Goal: Subscribe to service/newsletter

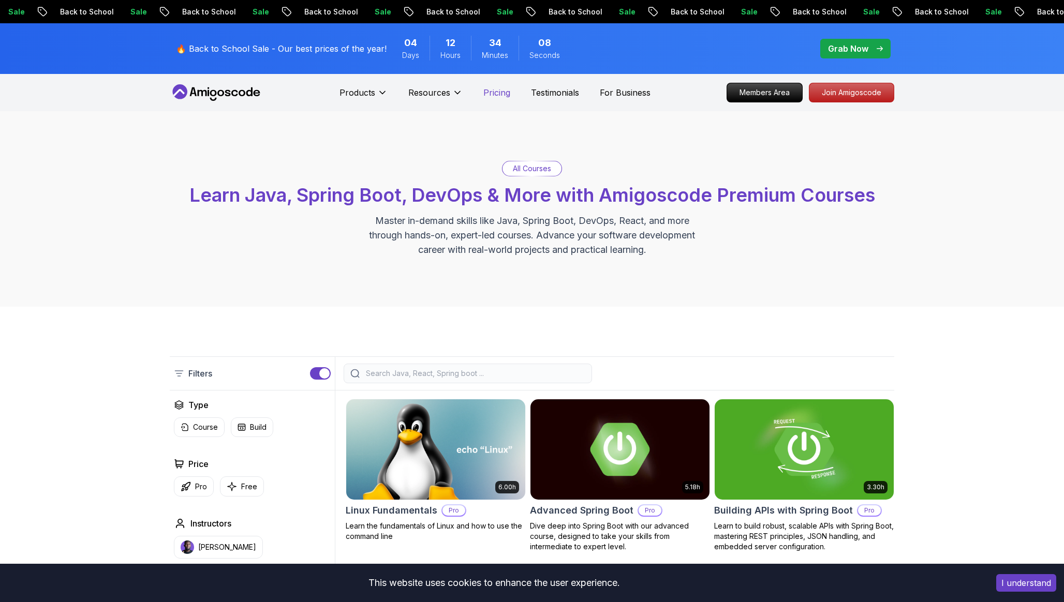
click at [494, 93] on p "Pricing" at bounding box center [496, 92] width 27 height 12
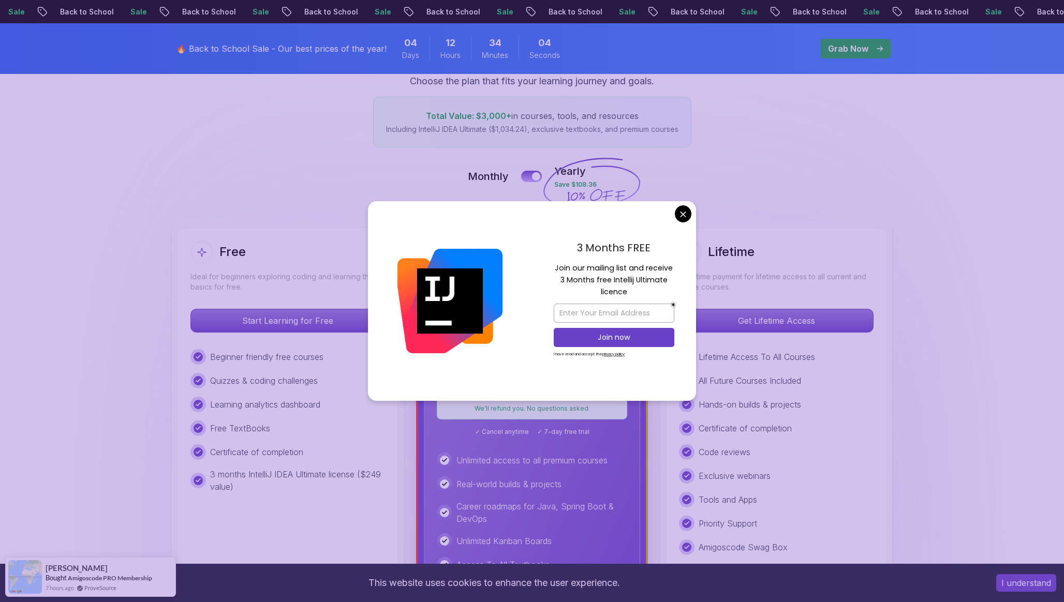
scroll to position [158, 0]
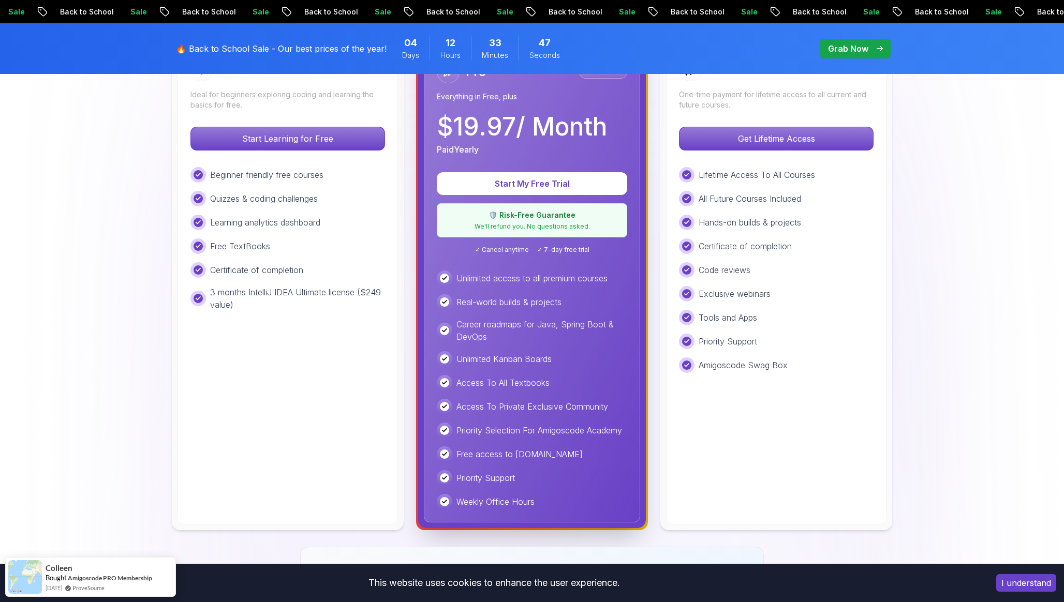
scroll to position [340, 0]
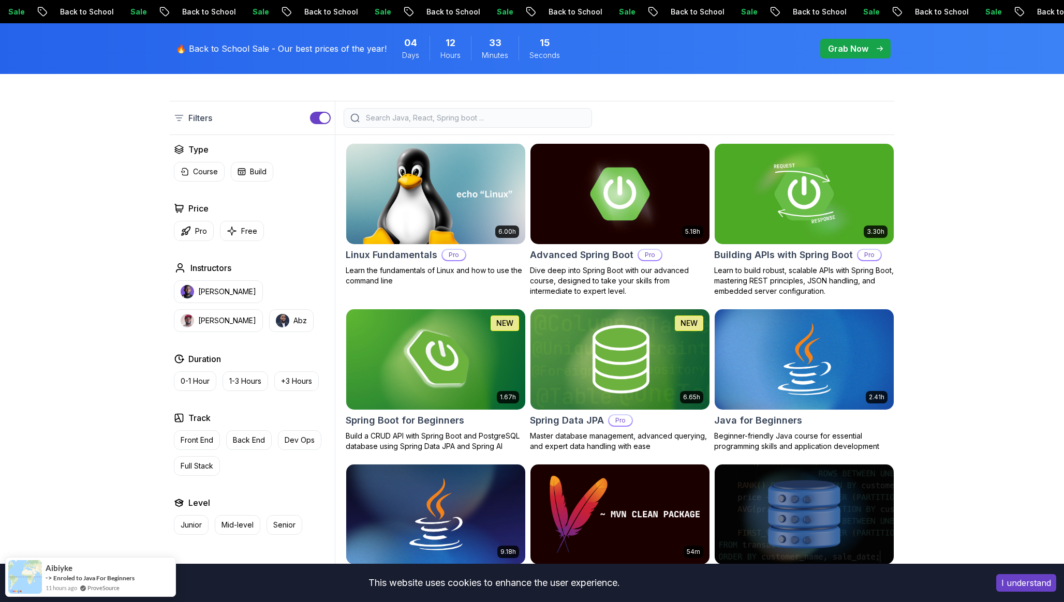
scroll to position [256, 0]
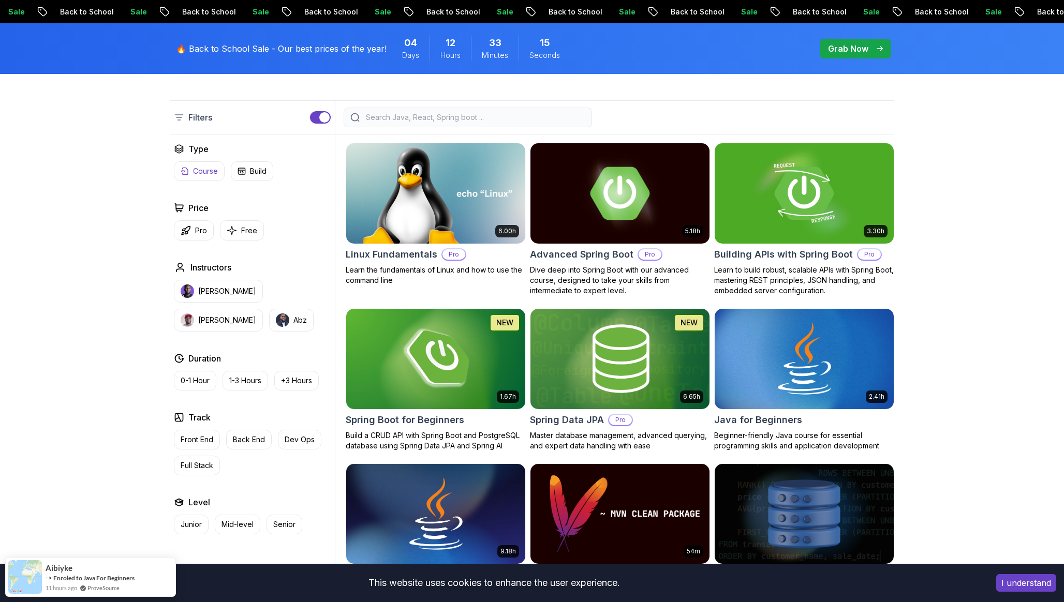
click at [210, 178] on button "Course" at bounding box center [199, 171] width 51 height 20
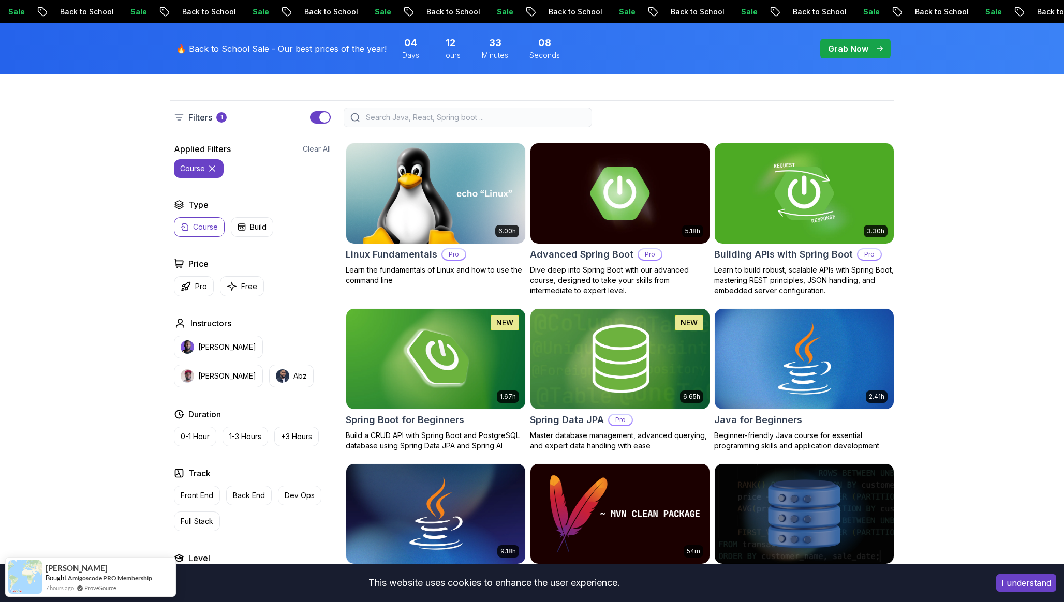
click at [217, 167] on icon at bounding box center [212, 169] width 10 height 10
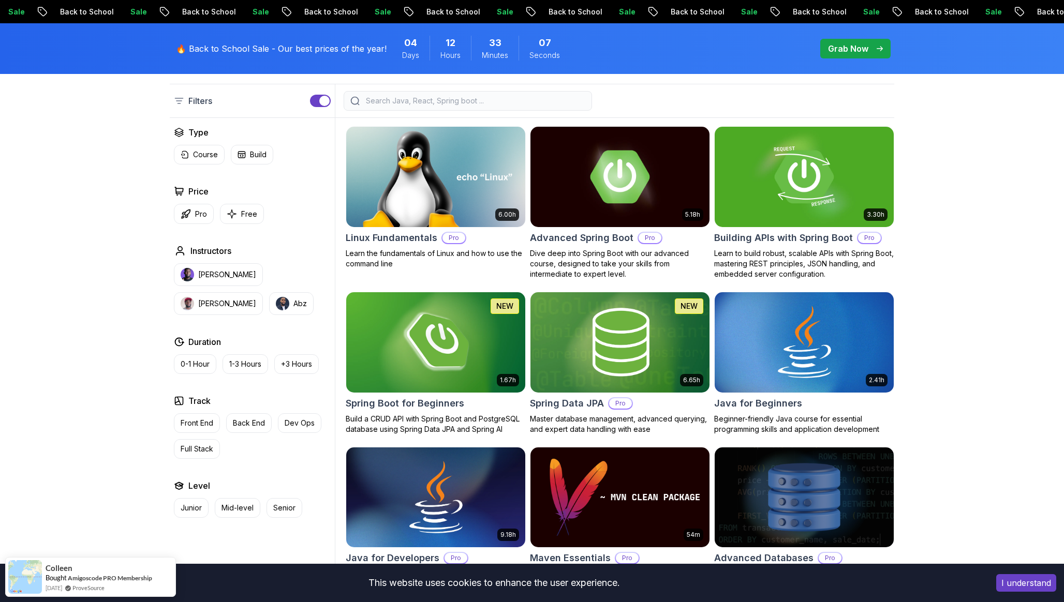
scroll to position [275, 0]
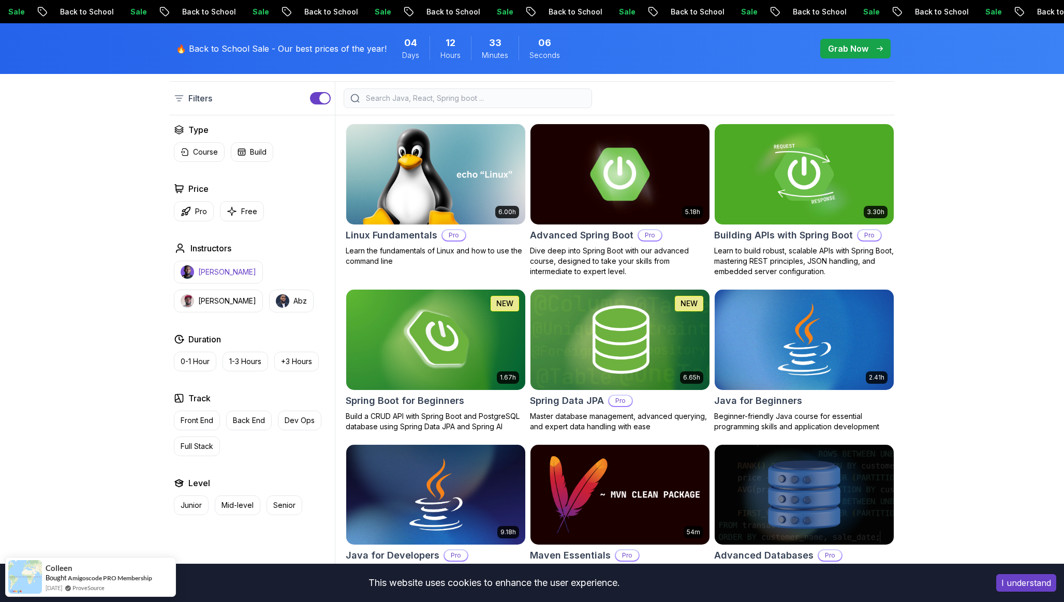
click at [234, 269] on p "[PERSON_NAME]" at bounding box center [227, 272] width 58 height 10
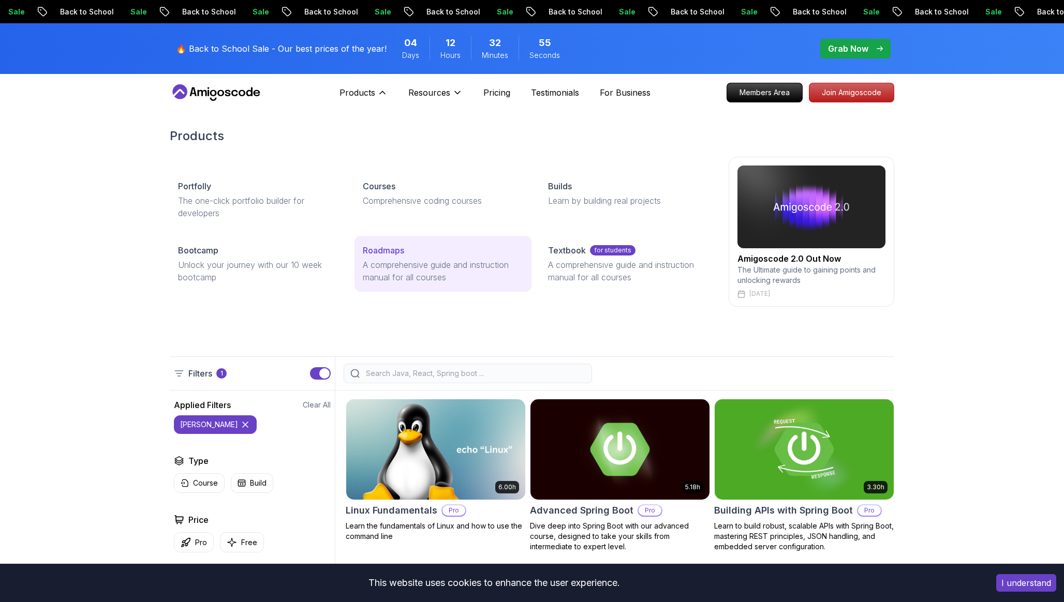
click at [399, 256] on p "Roadmaps" at bounding box center [383, 250] width 41 height 12
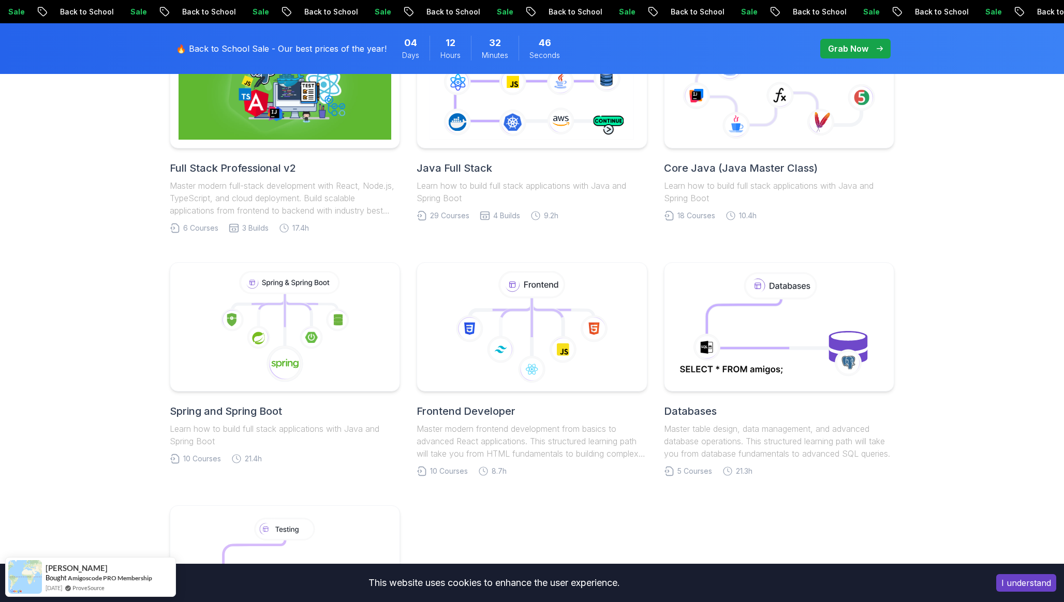
scroll to position [304, 0]
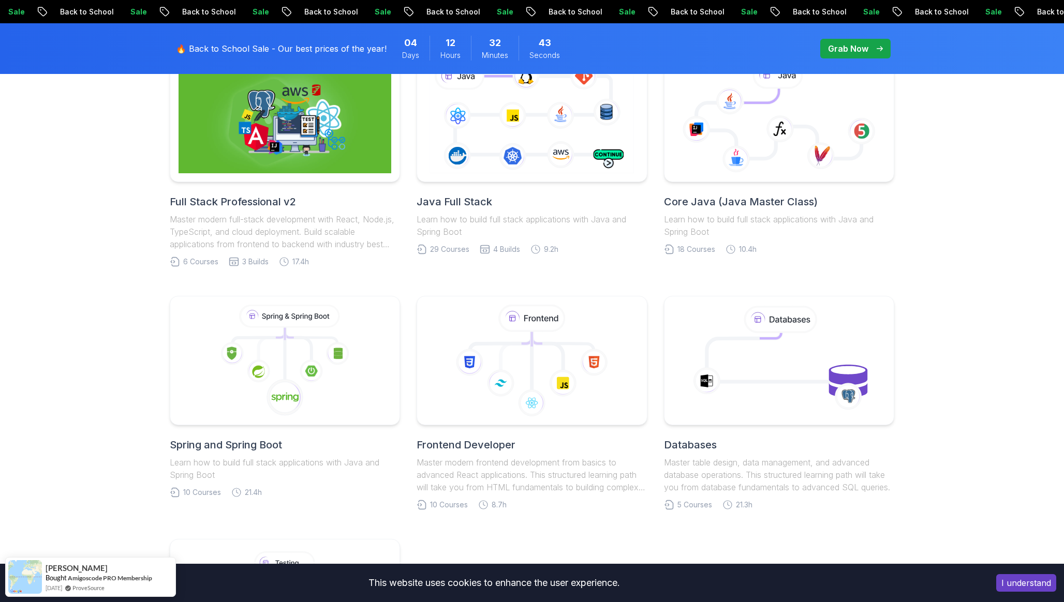
click at [356, 240] on p "Master modern full-stack development with React, Node.js, TypeScript, and cloud…" at bounding box center [285, 231] width 230 height 37
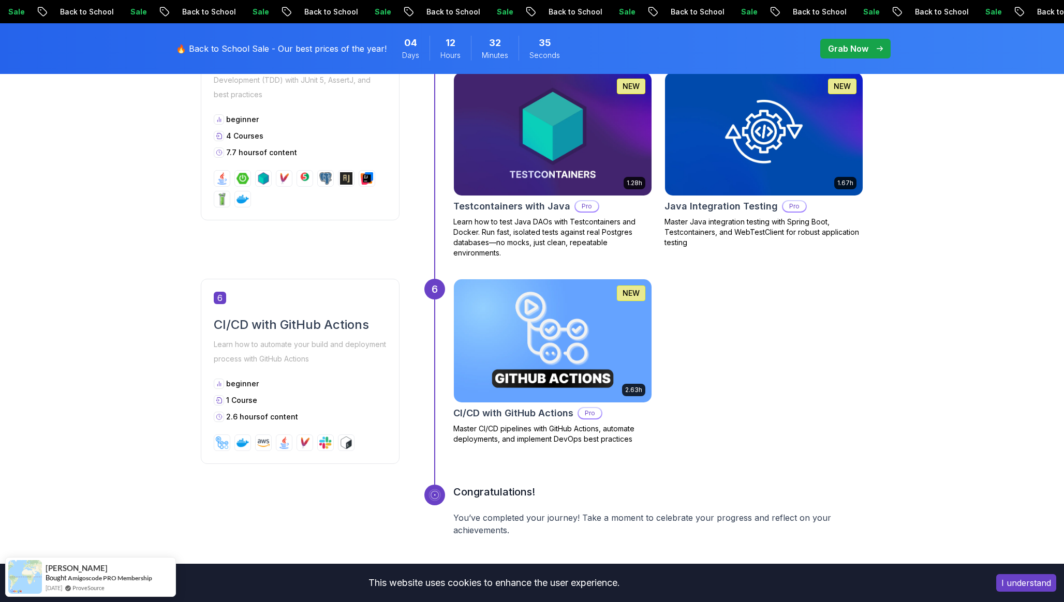
scroll to position [1569, 0]
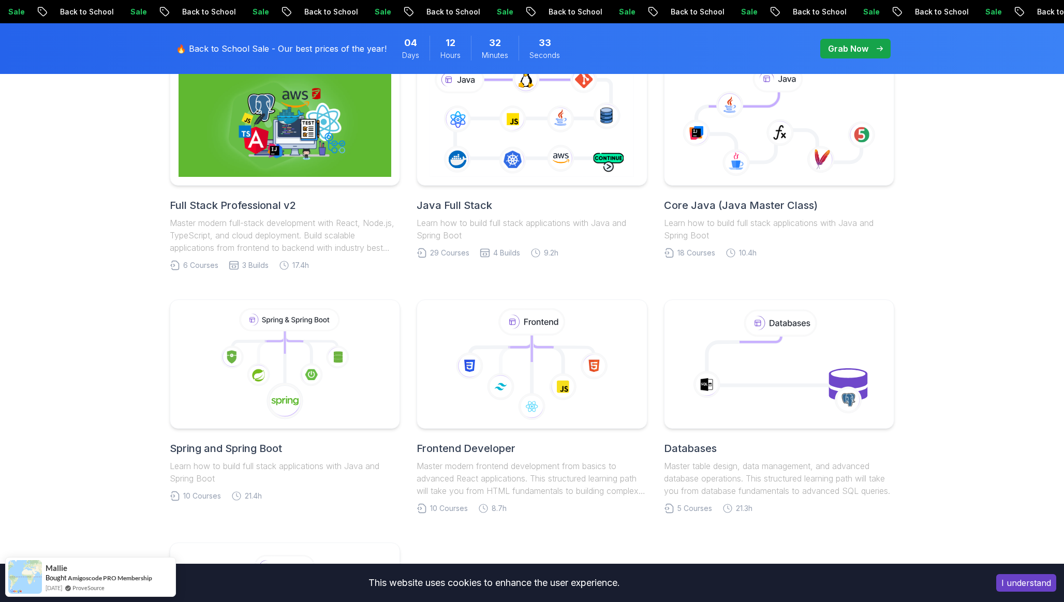
scroll to position [297, 0]
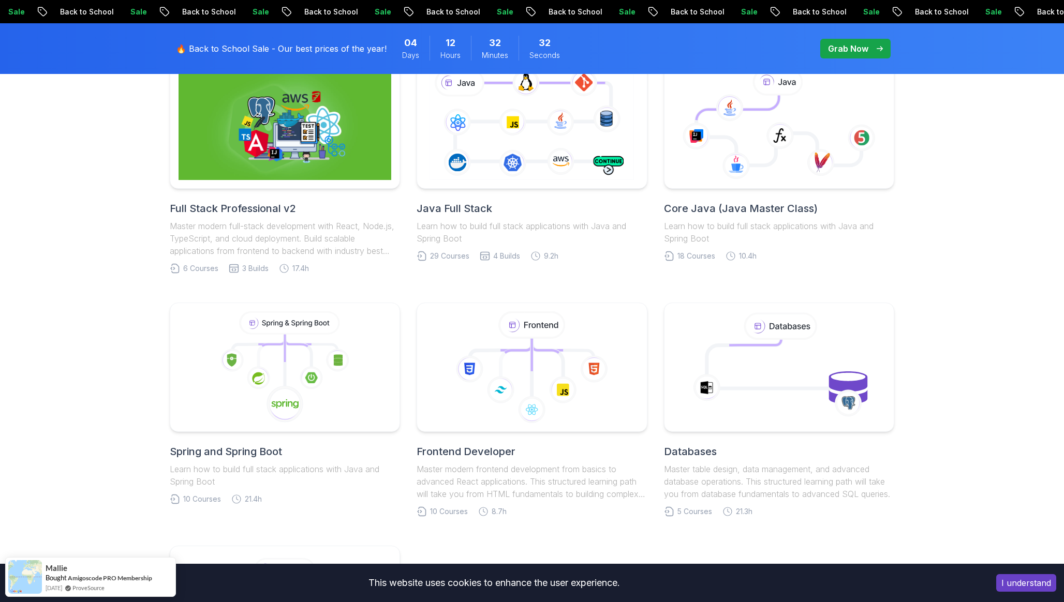
click at [514, 214] on h2 "Java Full Stack" at bounding box center [532, 208] width 230 height 14
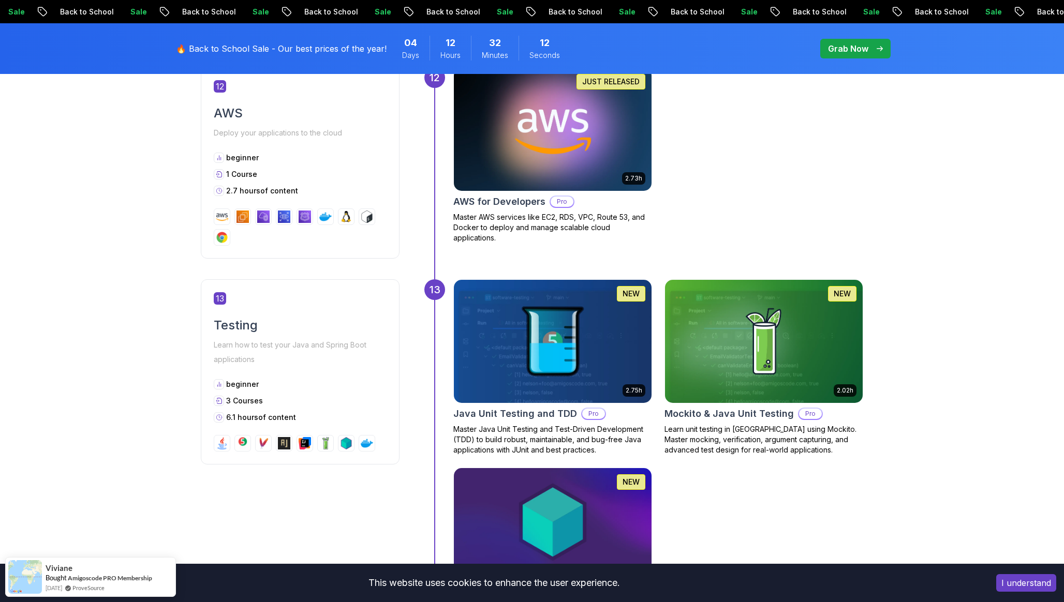
scroll to position [3416, 0]
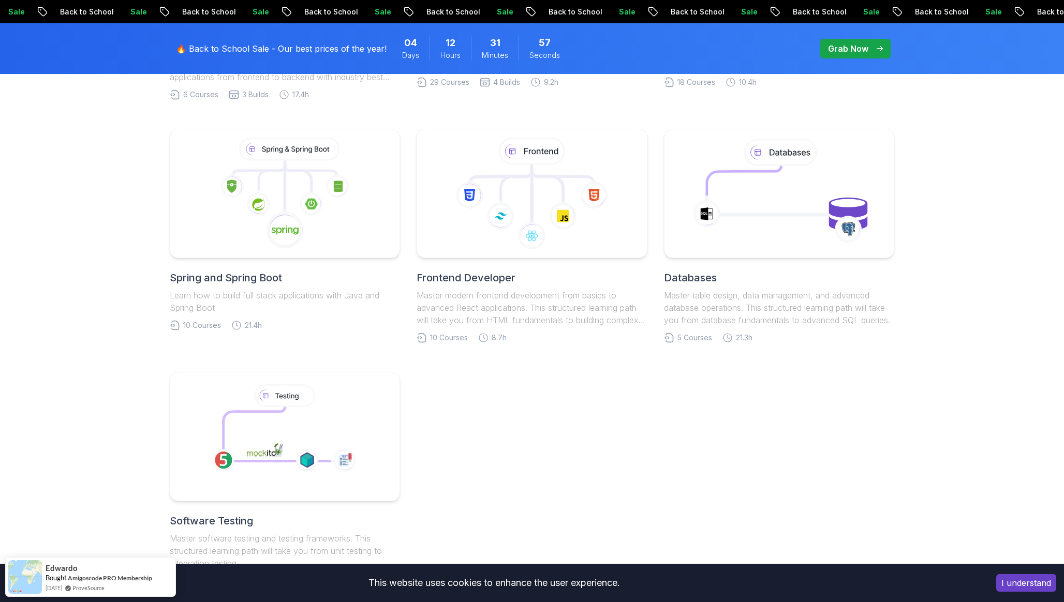
scroll to position [473, 0]
click at [344, 289] on p "Learn how to build full stack applications with Java and Spring Boot" at bounding box center [285, 300] width 230 height 25
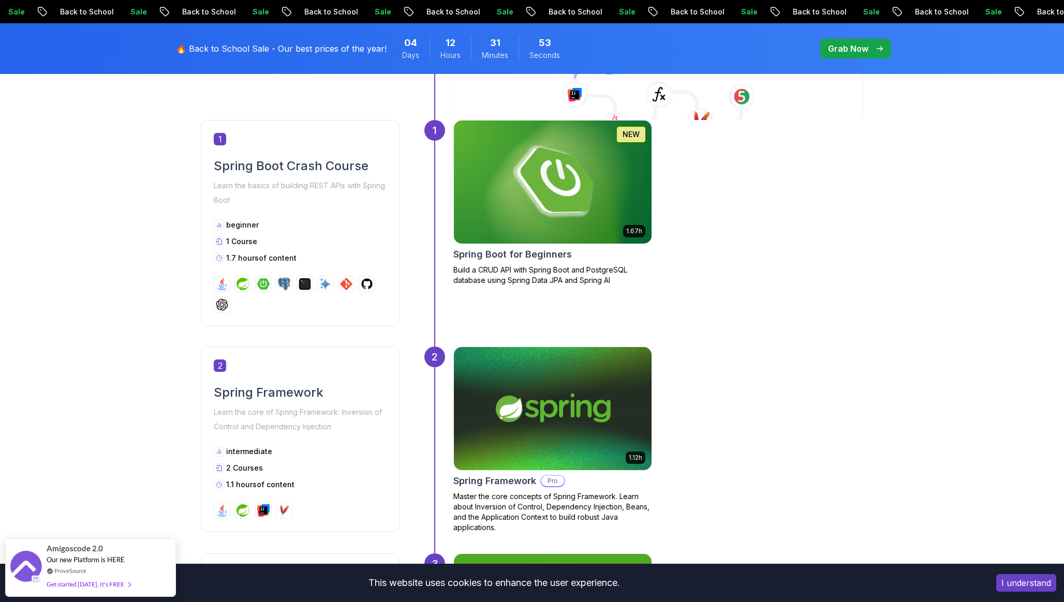
scroll to position [492, 0]
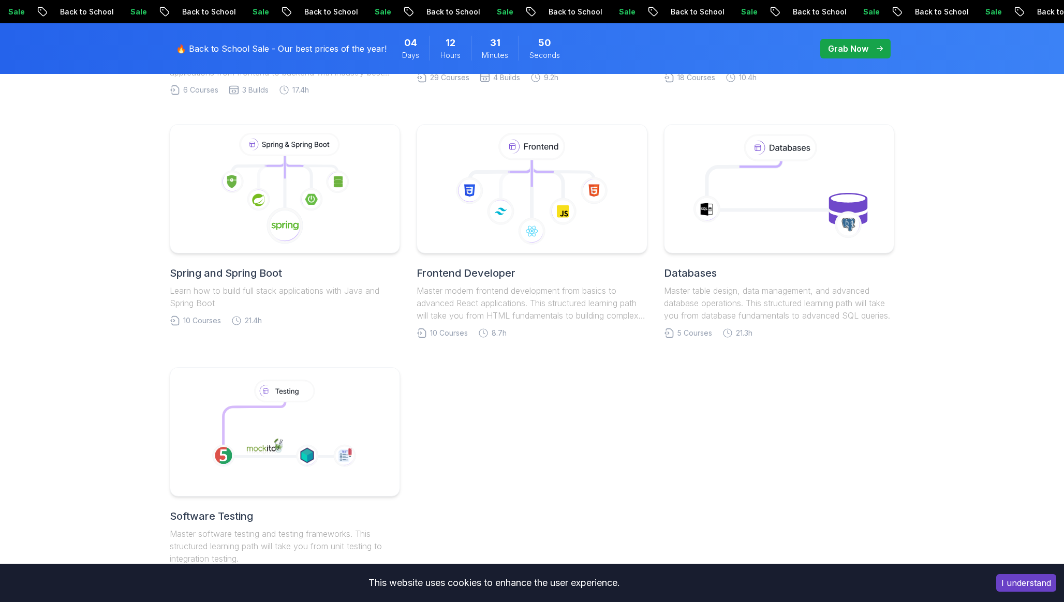
scroll to position [473, 0]
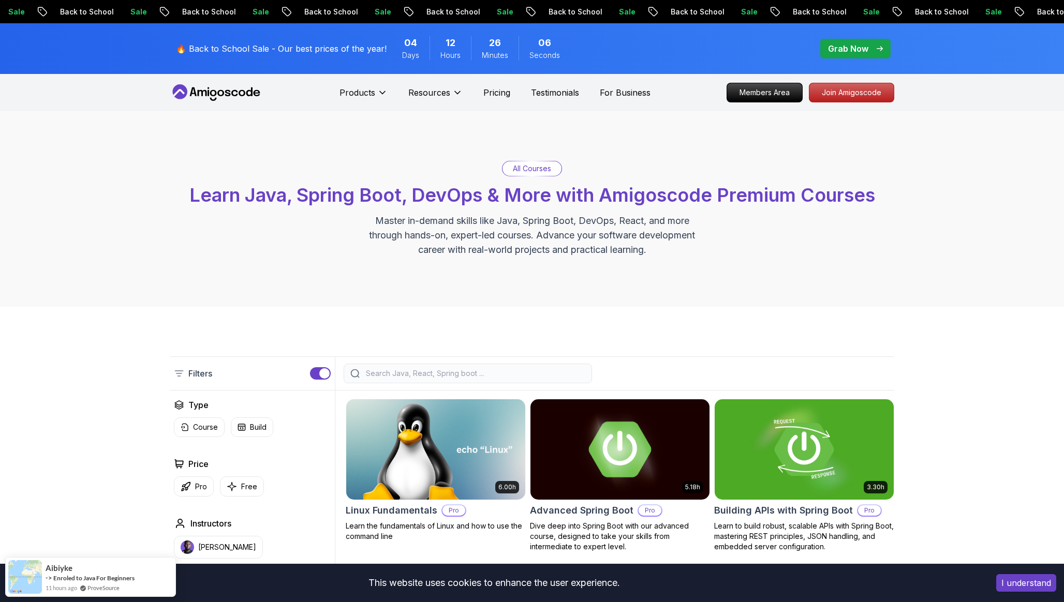
click at [628, 451] on img at bounding box center [620, 449] width 188 height 105
click at [1027, 584] on button "I understand" at bounding box center [1026, 583] width 60 height 18
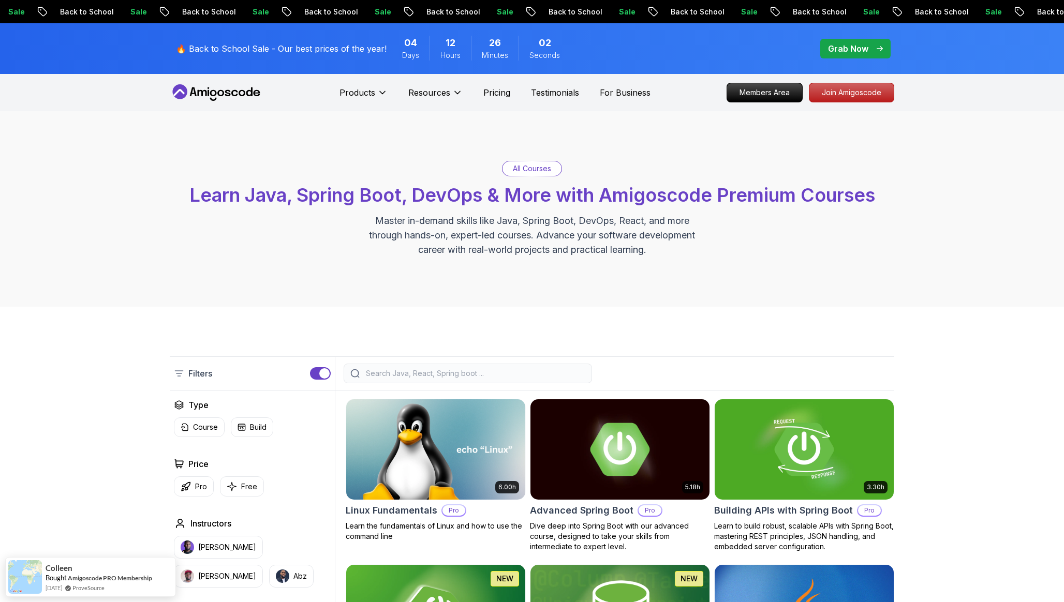
click at [882, 301] on div "All Courses Learn Java, Spring Boot, DevOps & More with Amigoscode Premium Cour…" at bounding box center [532, 209] width 1064 height 196
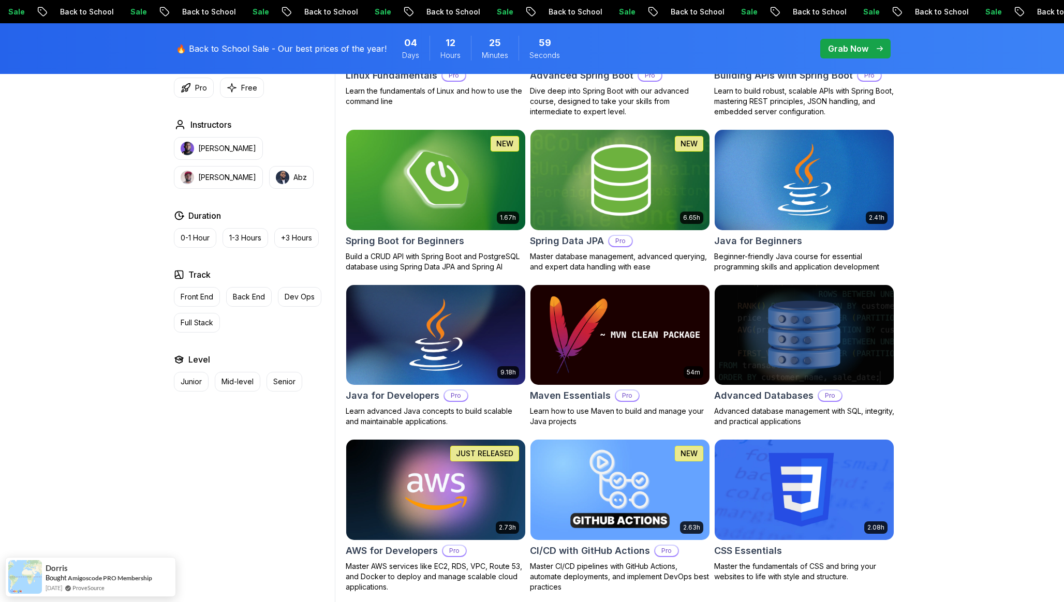
scroll to position [436, 0]
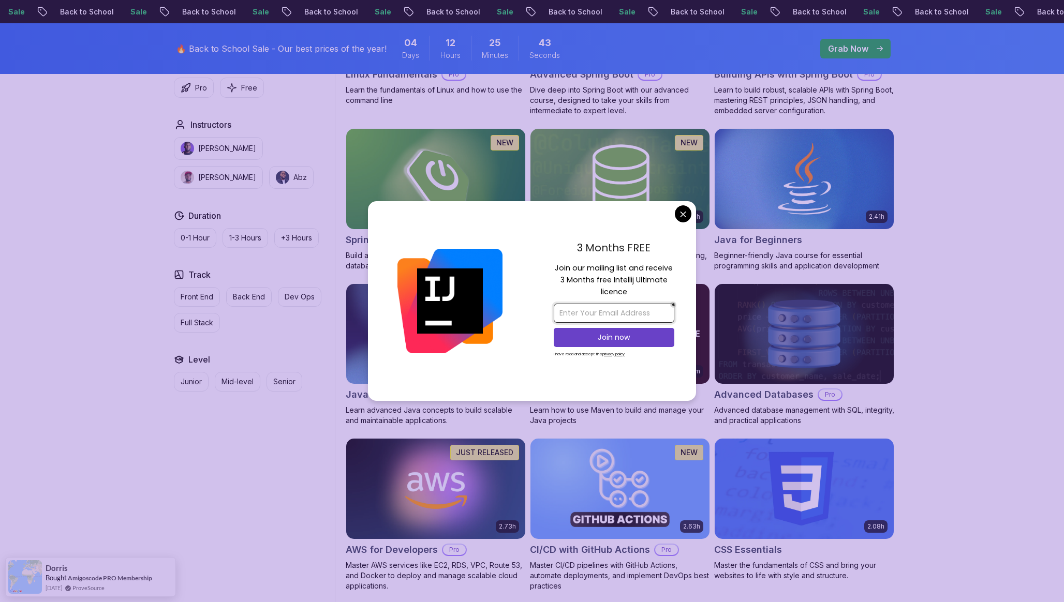
click at [594, 315] on input "email" at bounding box center [614, 313] width 121 height 19
type input "ㅅ"
type input "tlswldns456@naver.com"
click at [620, 341] on p "Join now" at bounding box center [614, 337] width 98 height 10
